Goal: Obtain resource: Obtain resource

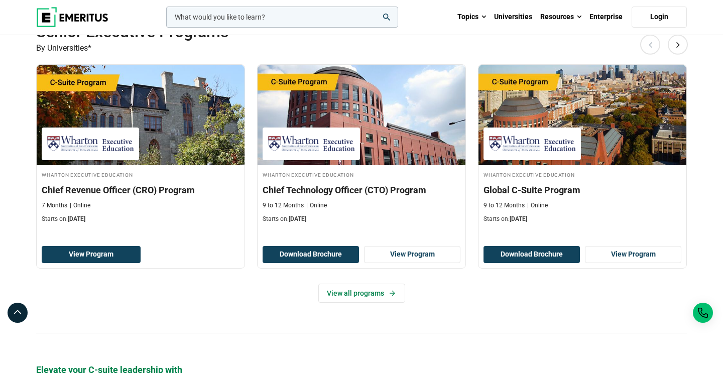
scroll to position [312, 0]
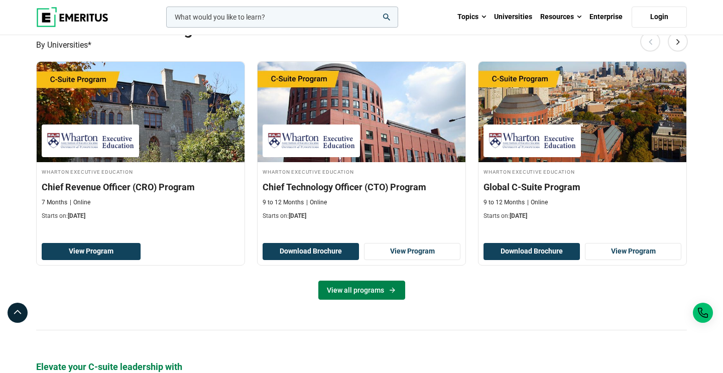
click at [379, 283] on link "View all programs" at bounding box center [361, 290] width 87 height 19
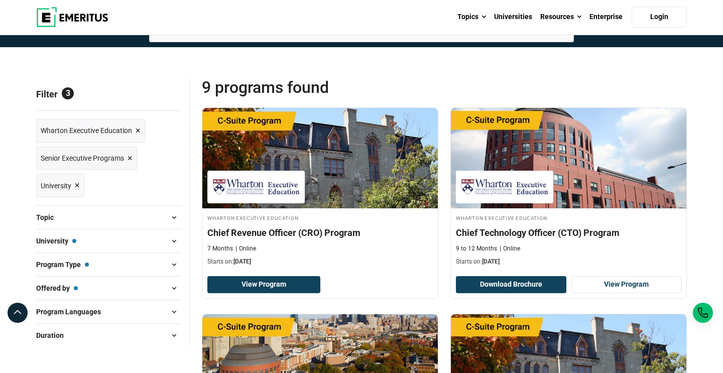
scroll to position [77, 0]
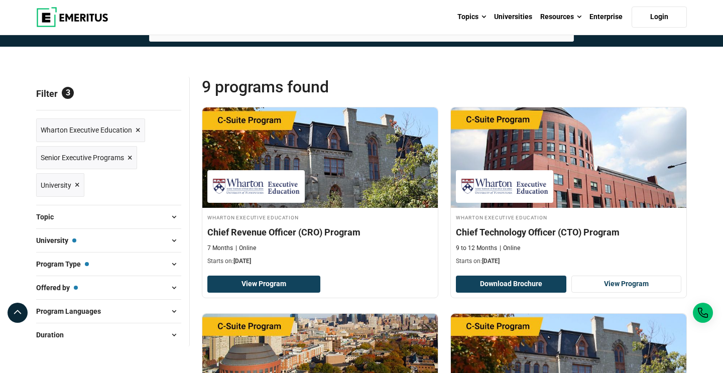
click at [147, 238] on button "University — Wharton Executive Education" at bounding box center [108, 240] width 145 height 15
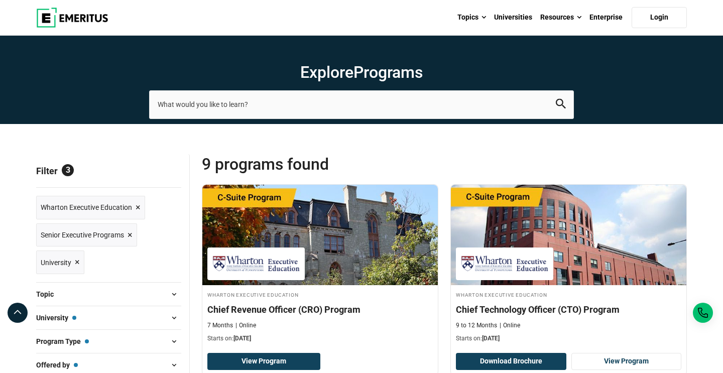
click at [173, 171] on span "Reset all" at bounding box center [165, 172] width 31 height 13
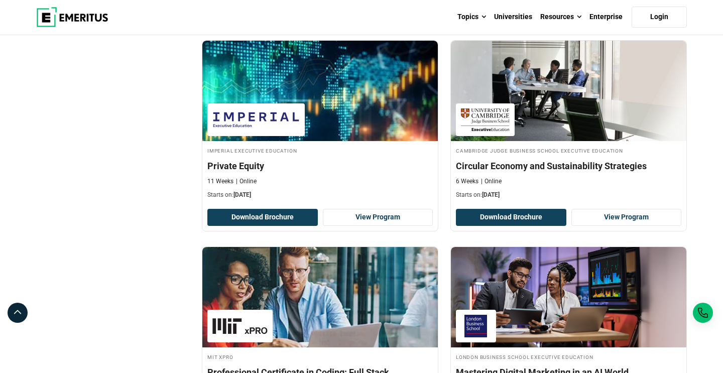
scroll to position [1641, 0]
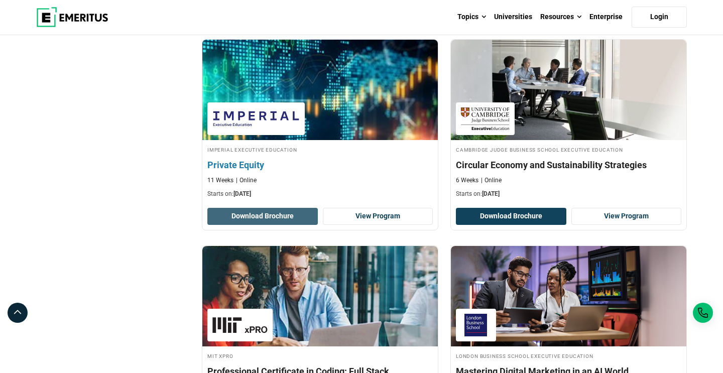
click at [278, 215] on button "Download Brochure" at bounding box center [262, 216] width 111 height 17
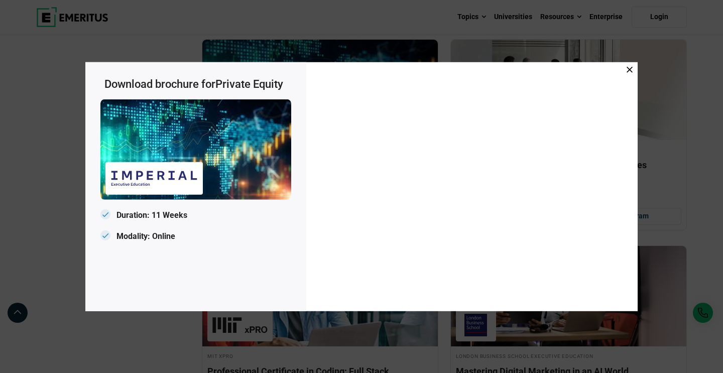
click at [631, 66] on span at bounding box center [630, 69] width 6 height 11
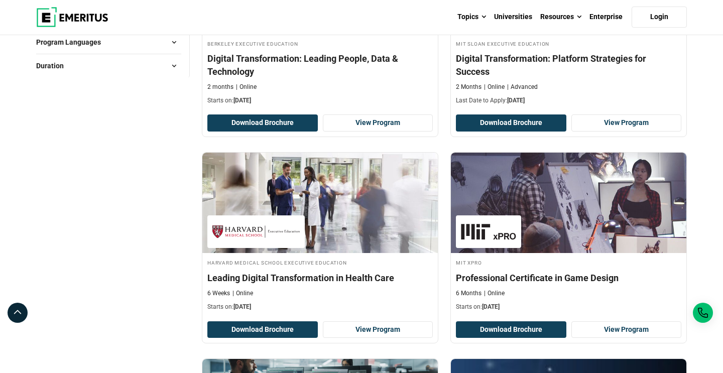
scroll to position [0, 0]
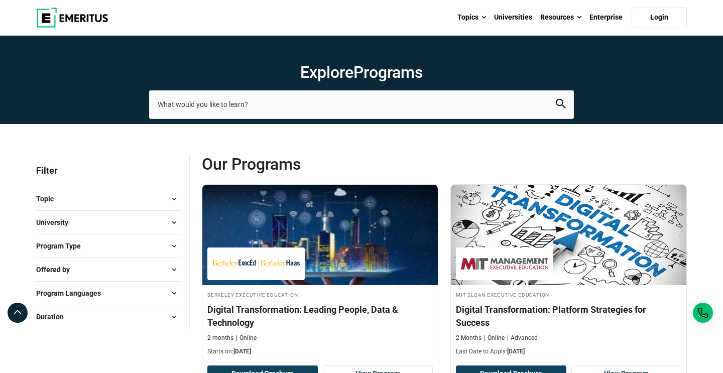
click at [73, 19] on img at bounding box center [72, 18] width 72 height 20
